Goal: Find specific page/section: Find specific page/section

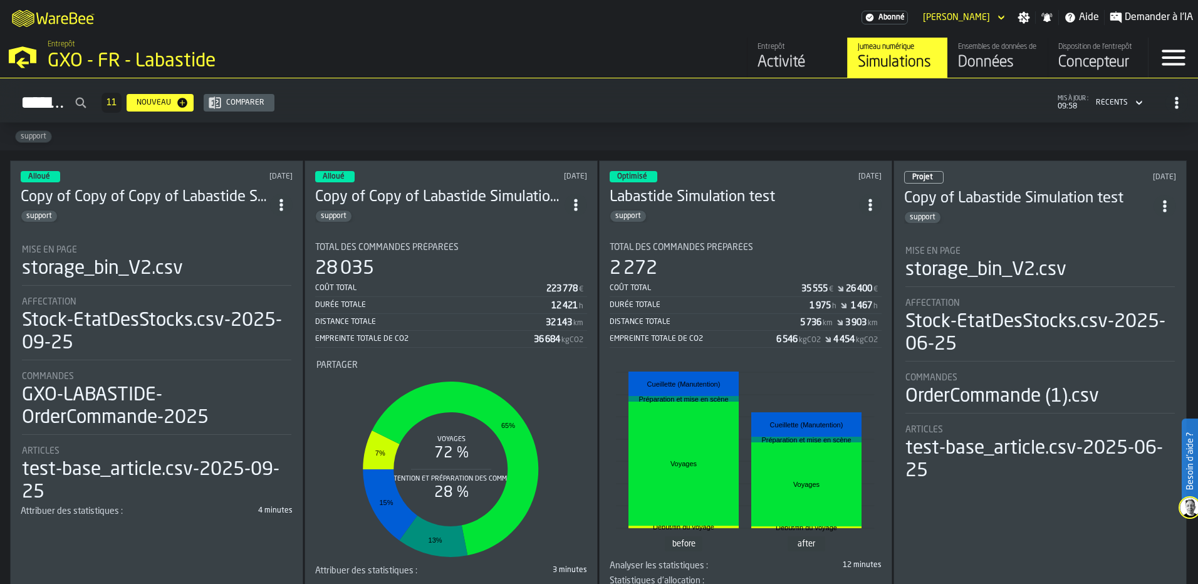
click at [992, 65] on div "Données" at bounding box center [998, 63] width 80 height 20
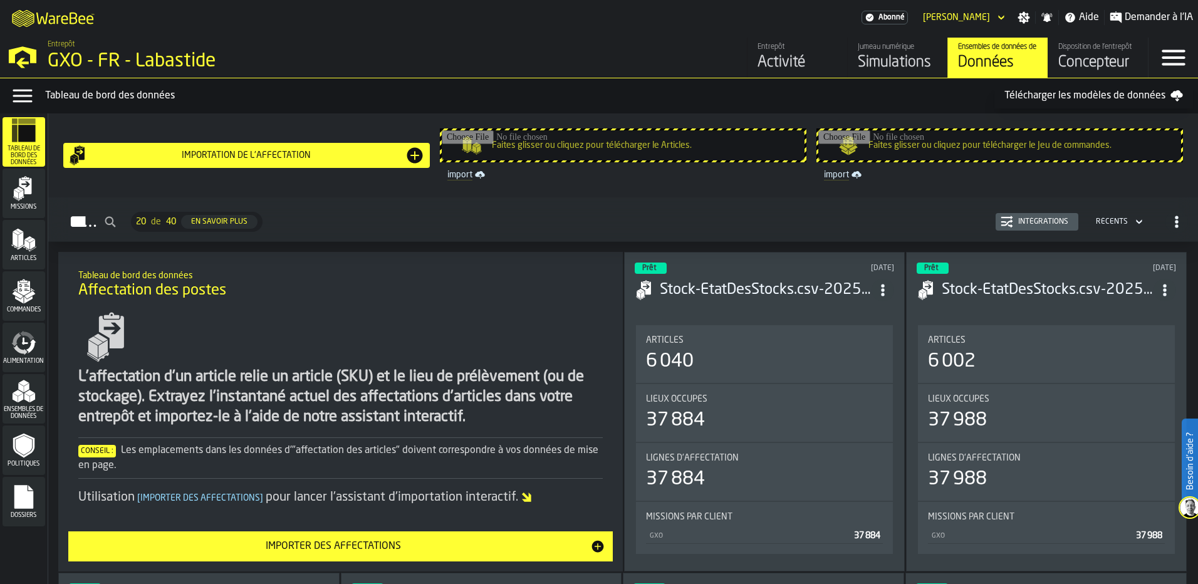
click at [11, 253] on div "Articles" at bounding box center [24, 244] width 43 height 34
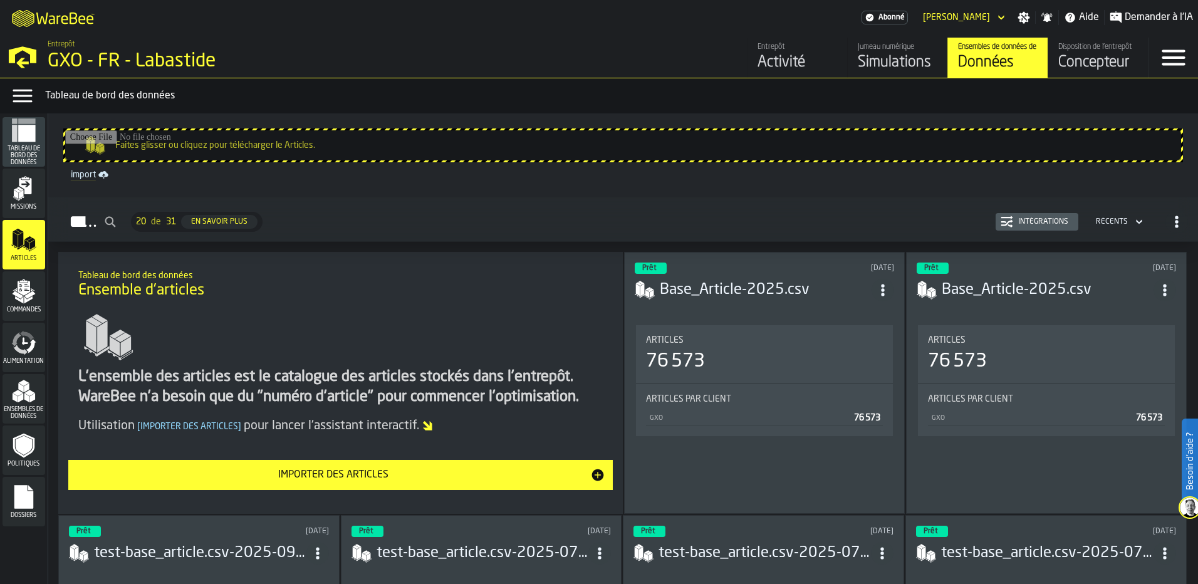
click at [889, 285] on icon "ItemListCard-DashboardItemContainer" at bounding box center [882, 290] width 13 height 13
click at [698, 296] on h3 "Base_Article-2025.csv" at bounding box center [766, 290] width 212 height 20
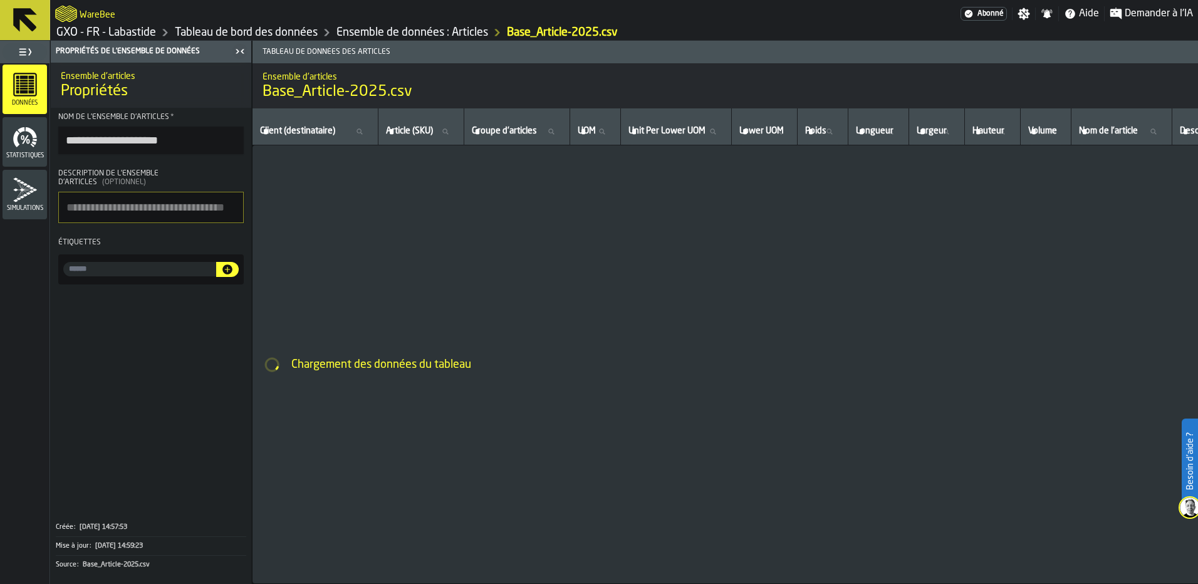
click at [9, 197] on div "Simulations" at bounding box center [25, 194] width 44 height 34
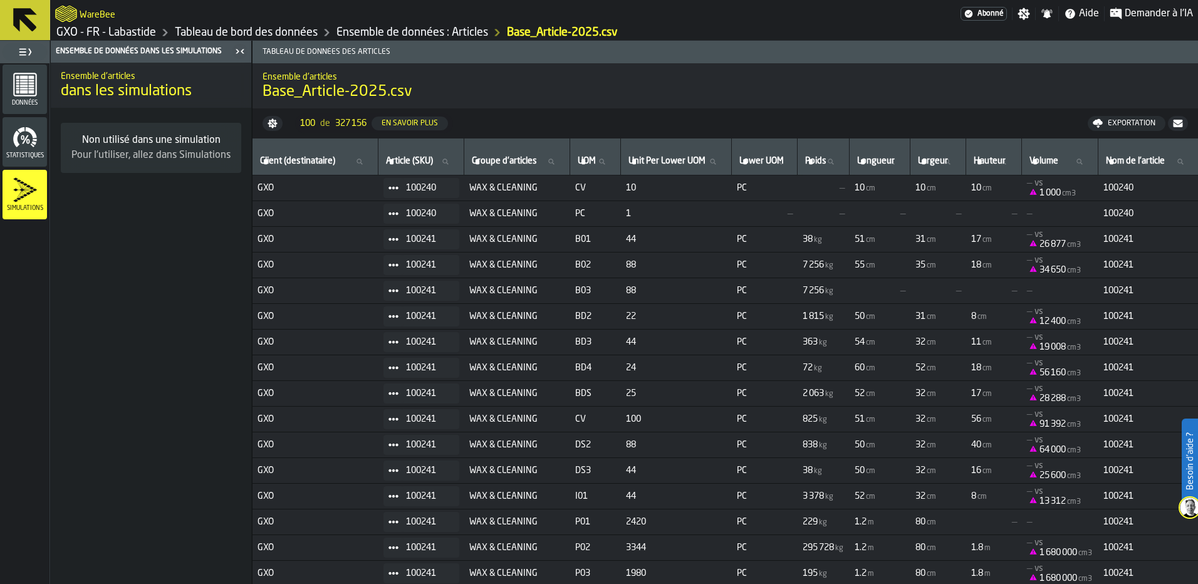
click at [4, 138] on div "Statistiques" at bounding box center [25, 142] width 44 height 34
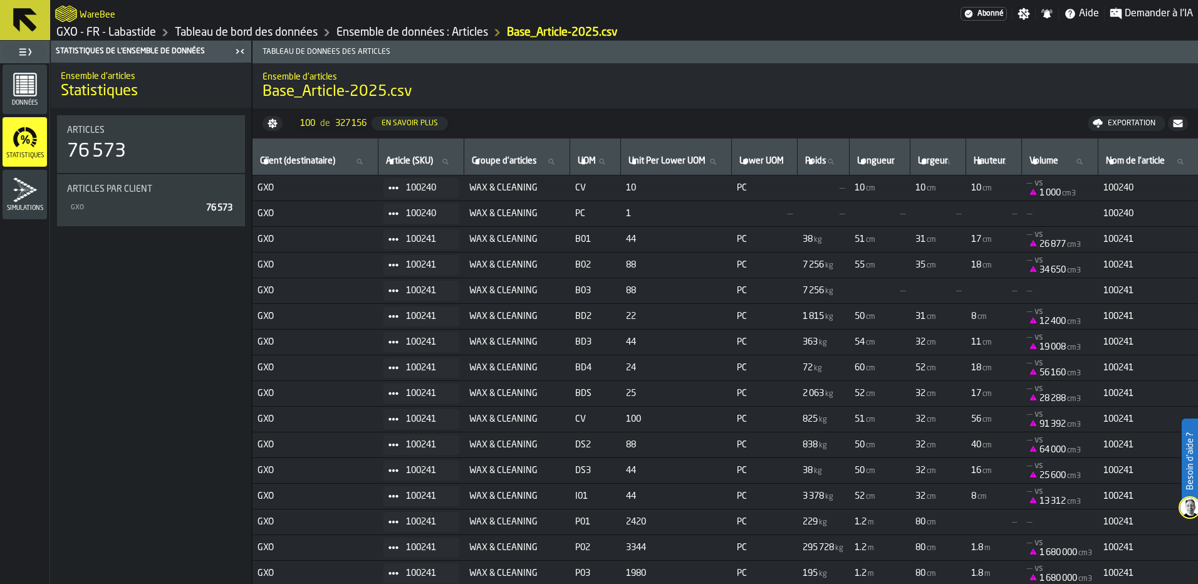
click at [833, 316] on span "kg" at bounding box center [829, 317] width 8 height 9
